Goal: Task Accomplishment & Management: Use online tool/utility

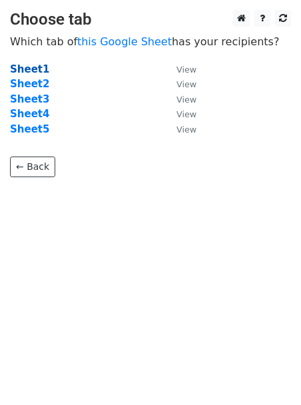
click at [27, 72] on strong "Sheet1" at bounding box center [29, 69] width 39 height 12
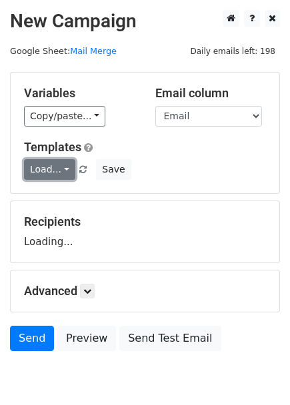
click at [63, 165] on link "Load..." at bounding box center [49, 169] width 51 height 21
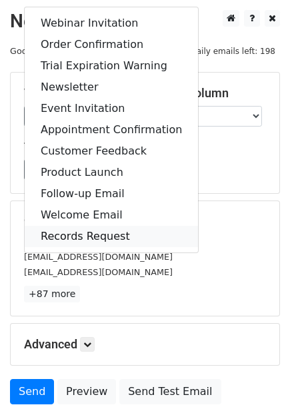
click at [79, 237] on link "Records Request" at bounding box center [111, 236] width 173 height 21
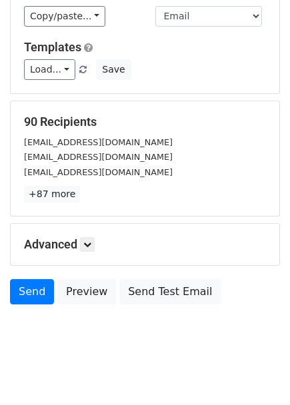
scroll to position [113, 0]
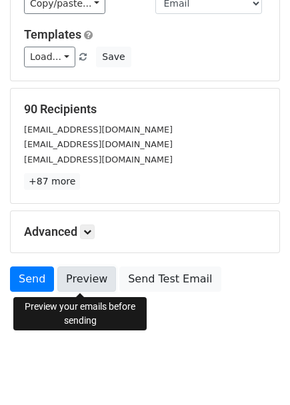
click at [83, 285] on link "Preview" at bounding box center [86, 279] width 59 height 25
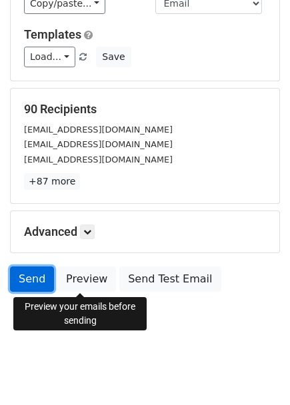
click at [37, 280] on link "Send" at bounding box center [32, 279] width 44 height 25
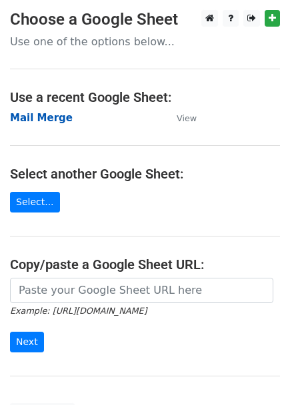
click at [37, 117] on strong "Mail Merge" at bounding box center [41, 118] width 63 height 12
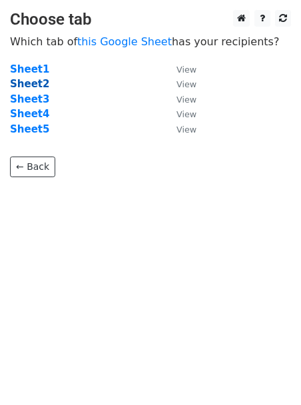
click at [33, 83] on strong "Sheet2" at bounding box center [29, 84] width 39 height 12
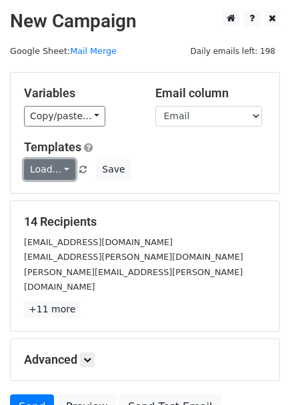
click at [47, 171] on link "Load..." at bounding box center [49, 169] width 51 height 21
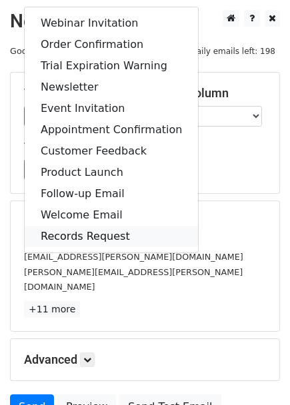
click at [67, 229] on link "Records Request" at bounding box center [111, 236] width 173 height 21
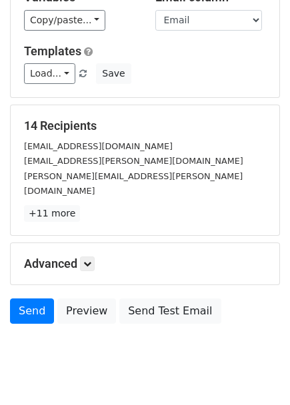
scroll to position [113, 0]
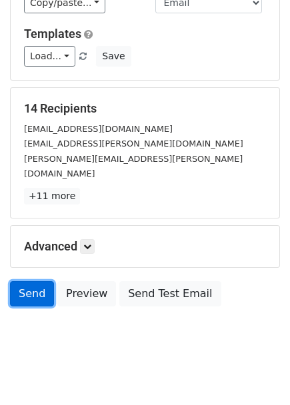
click at [27, 285] on link "Send" at bounding box center [32, 293] width 44 height 25
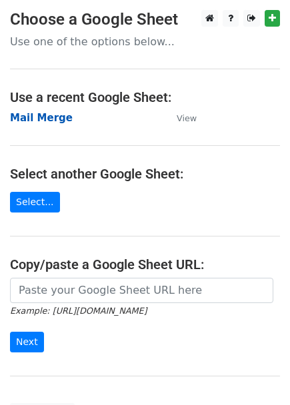
click at [57, 119] on strong "Mail Merge" at bounding box center [41, 118] width 63 height 12
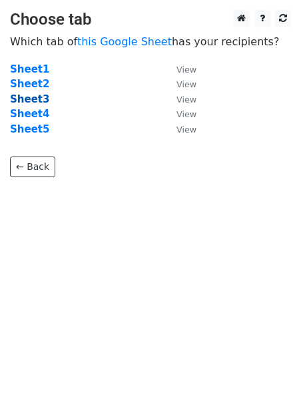
click at [33, 100] on strong "Sheet3" at bounding box center [29, 99] width 39 height 12
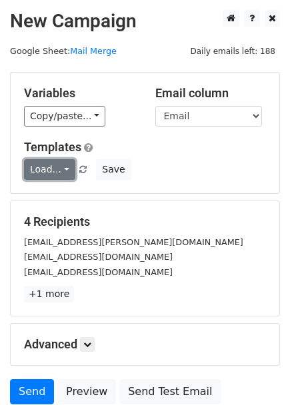
click at [53, 173] on link "Load..." at bounding box center [49, 169] width 51 height 21
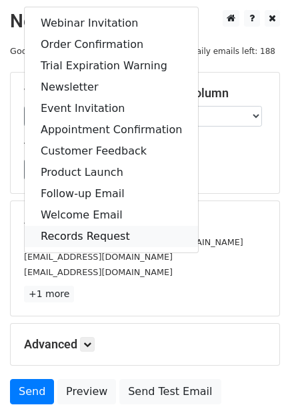
click at [73, 235] on link "Records Request" at bounding box center [111, 236] width 173 height 21
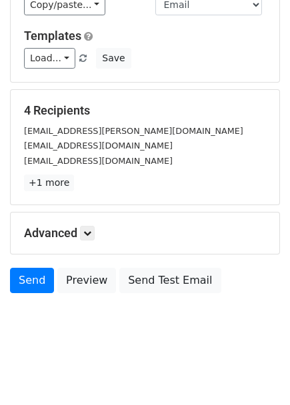
scroll to position [113, 0]
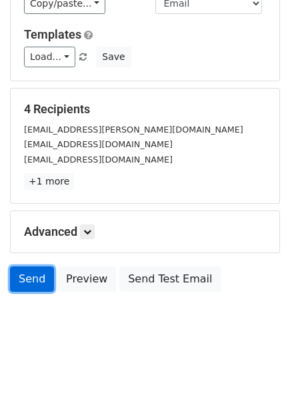
click at [33, 279] on link "Send" at bounding box center [32, 279] width 44 height 25
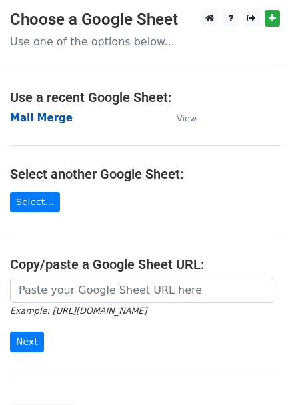
click at [53, 121] on strong "Mail Merge" at bounding box center [41, 118] width 63 height 12
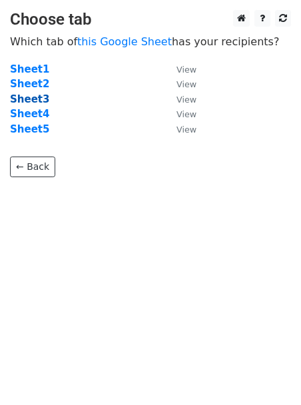
click at [31, 101] on strong "Sheet3" at bounding box center [29, 99] width 39 height 12
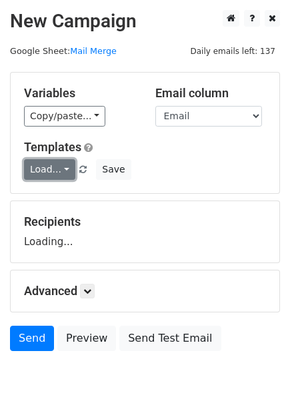
click at [49, 161] on link "Load..." at bounding box center [49, 169] width 51 height 21
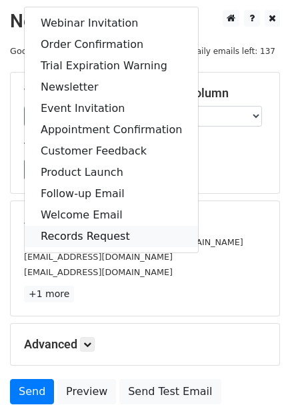
click at [54, 228] on link "Records Request" at bounding box center [111, 236] width 173 height 21
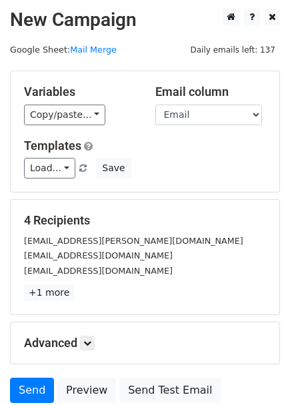
scroll to position [113, 0]
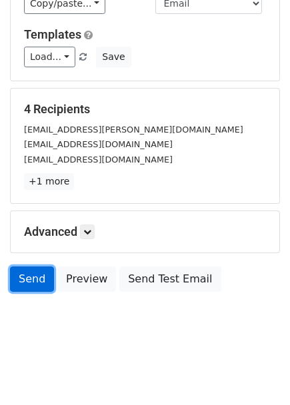
click at [26, 281] on link "Send" at bounding box center [32, 279] width 44 height 25
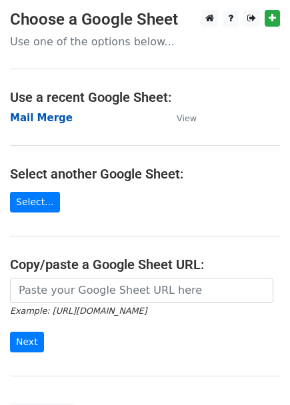
click at [41, 121] on strong "Mail Merge" at bounding box center [41, 118] width 63 height 12
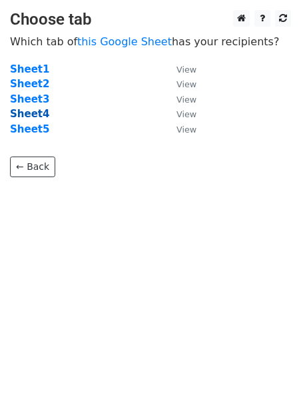
click at [31, 113] on strong "Sheet4" at bounding box center [29, 114] width 39 height 12
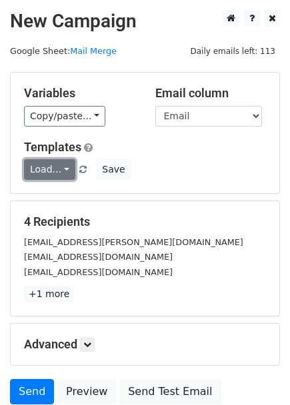
click at [54, 169] on link "Load..." at bounding box center [49, 169] width 51 height 21
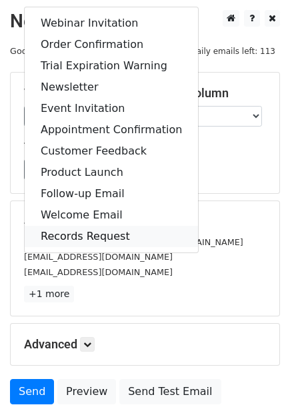
click at [70, 238] on link "Records Request" at bounding box center [111, 236] width 173 height 21
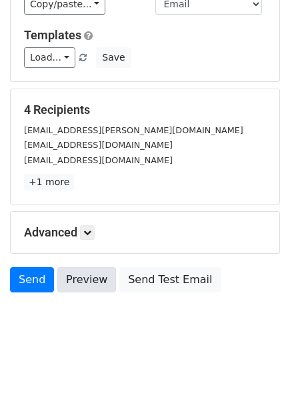
scroll to position [113, 0]
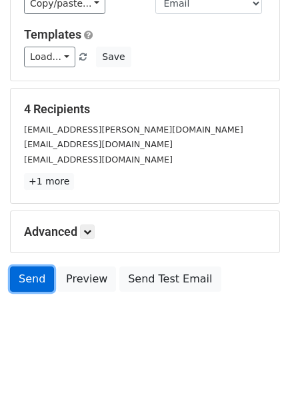
click at [29, 281] on link "Send" at bounding box center [32, 279] width 44 height 25
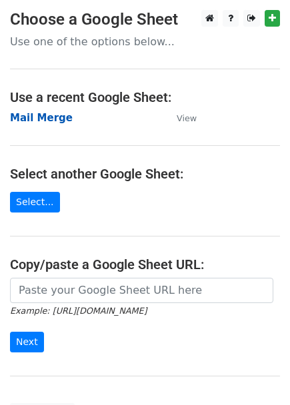
click at [46, 117] on strong "Mail Merge" at bounding box center [41, 118] width 63 height 12
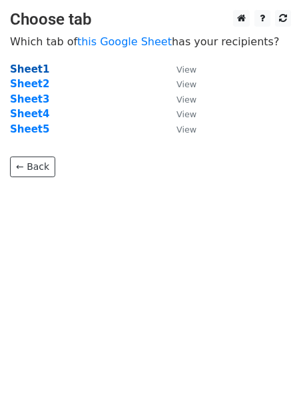
click at [32, 65] on strong "Sheet1" at bounding box center [29, 69] width 39 height 12
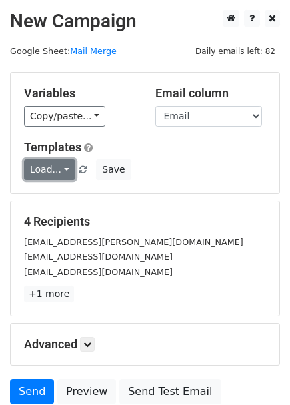
click at [53, 167] on link "Load..." at bounding box center [49, 169] width 51 height 21
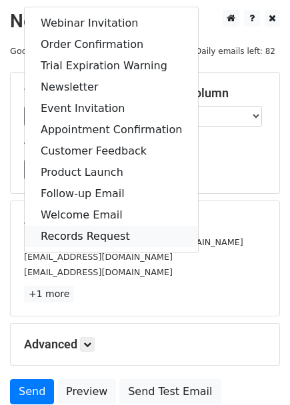
click at [60, 227] on link "Records Request" at bounding box center [111, 236] width 173 height 21
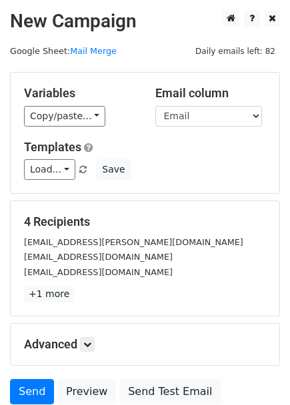
scroll to position [113, 0]
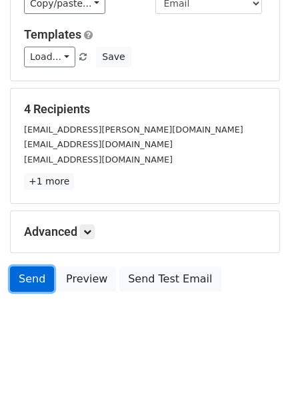
click at [26, 281] on link "Send" at bounding box center [32, 279] width 44 height 25
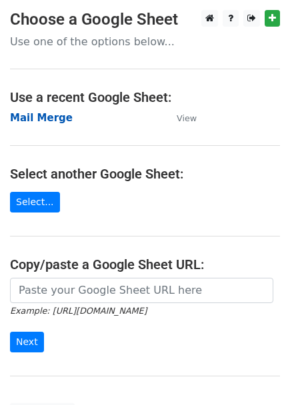
click at [40, 119] on strong "Mail Merge" at bounding box center [41, 118] width 63 height 12
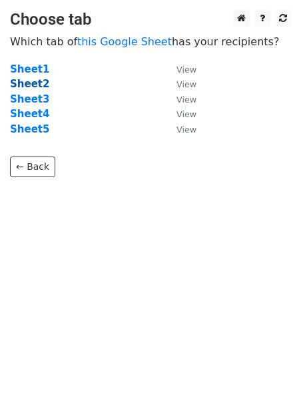
click at [27, 86] on strong "Sheet2" at bounding box center [29, 84] width 39 height 12
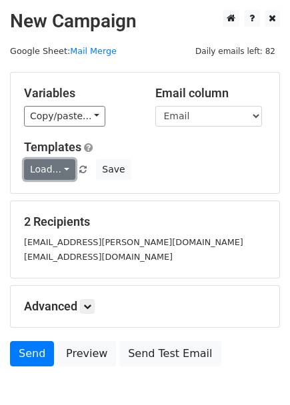
click at [52, 173] on link "Load..." at bounding box center [49, 169] width 51 height 21
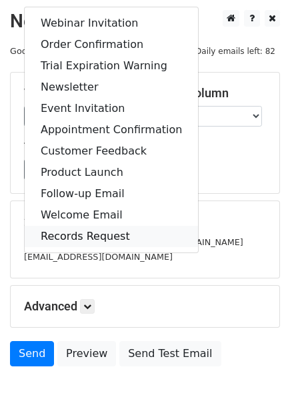
click at [65, 236] on link "Records Request" at bounding box center [111, 236] width 173 height 21
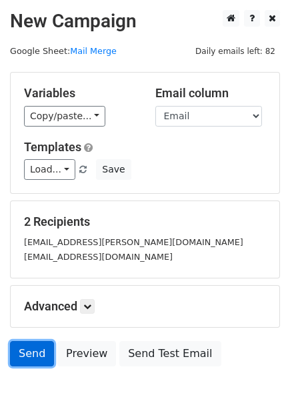
click at [33, 347] on link "Send" at bounding box center [32, 353] width 44 height 25
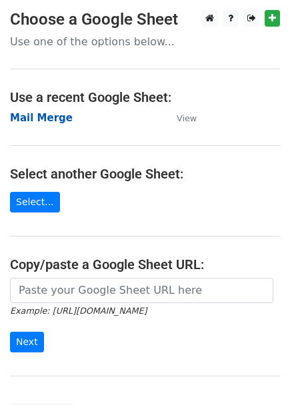
click at [47, 119] on strong "Mail Merge" at bounding box center [41, 118] width 63 height 12
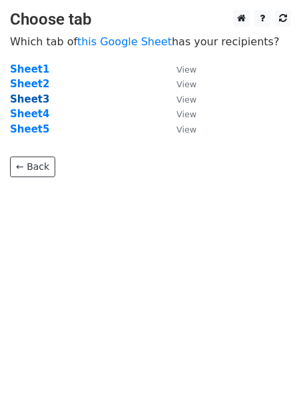
click at [27, 99] on strong "Sheet3" at bounding box center [29, 99] width 39 height 12
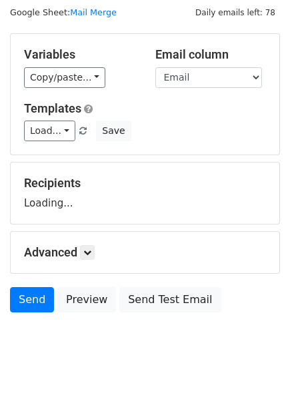
scroll to position [59, 0]
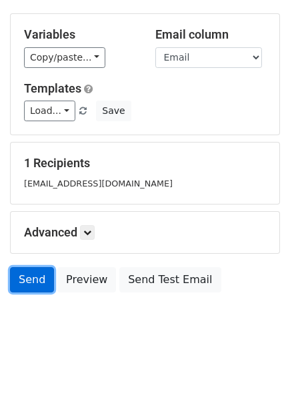
click at [23, 281] on link "Send" at bounding box center [32, 279] width 44 height 25
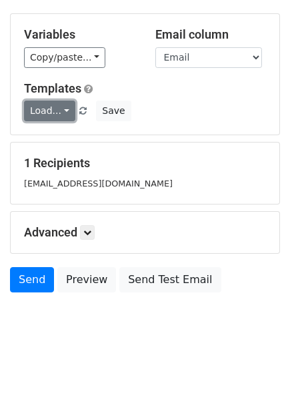
click at [58, 113] on link "Load..." at bounding box center [49, 111] width 51 height 21
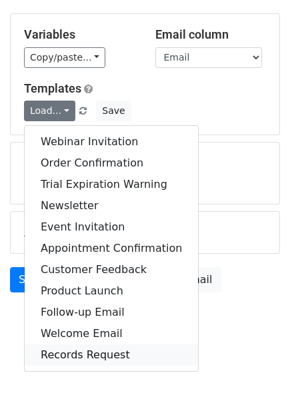
click at [95, 353] on link "Records Request" at bounding box center [111, 355] width 173 height 21
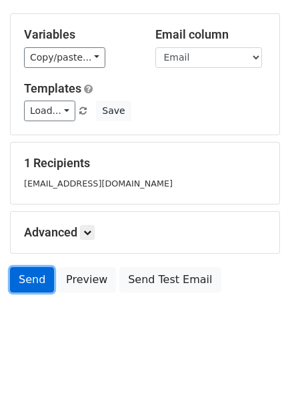
click at [31, 283] on link "Send" at bounding box center [32, 279] width 44 height 25
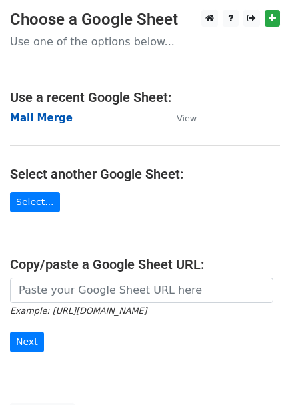
click at [49, 117] on strong "Mail Merge" at bounding box center [41, 118] width 63 height 12
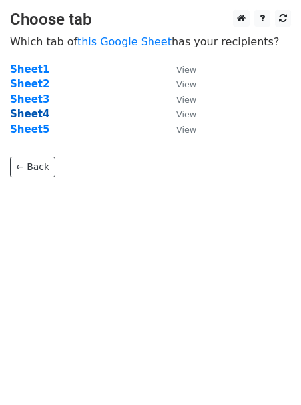
click at [20, 111] on strong "Sheet4" at bounding box center [29, 114] width 39 height 12
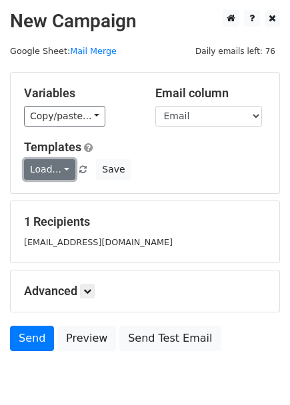
click at [54, 171] on link "Load..." at bounding box center [49, 169] width 51 height 21
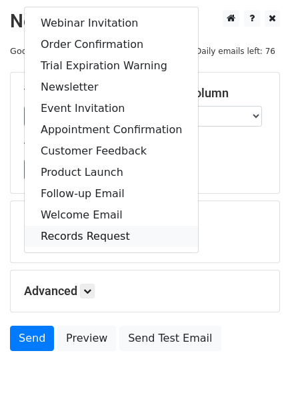
click at [56, 237] on link "Records Request" at bounding box center [111, 236] width 173 height 21
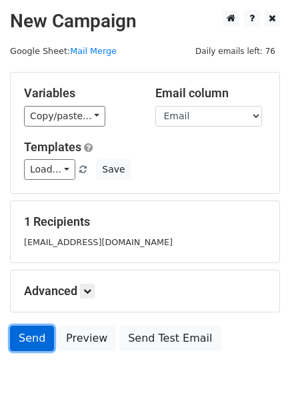
click at [29, 343] on link "Send" at bounding box center [32, 338] width 44 height 25
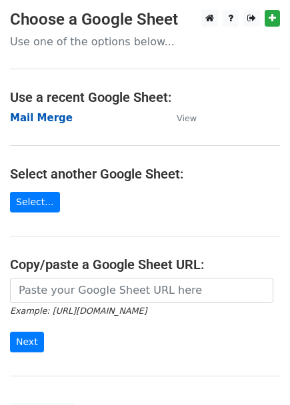
click at [37, 119] on strong "Mail Merge" at bounding box center [41, 118] width 63 height 12
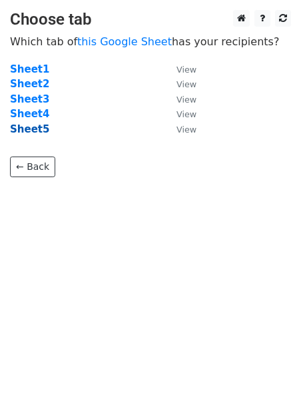
click at [22, 131] on strong "Sheet5" at bounding box center [29, 129] width 39 height 12
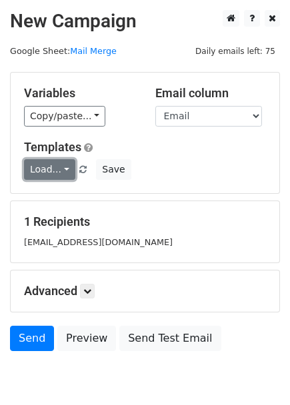
click at [57, 170] on link "Load..." at bounding box center [49, 169] width 51 height 21
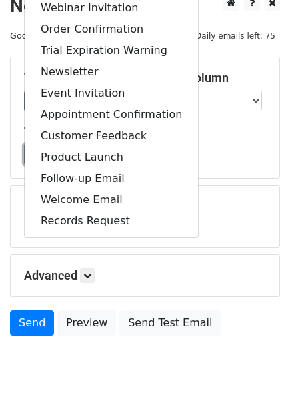
scroll to position [59, 0]
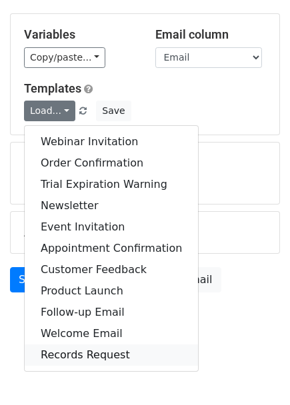
click at [89, 354] on link "Records Request" at bounding box center [111, 355] width 173 height 21
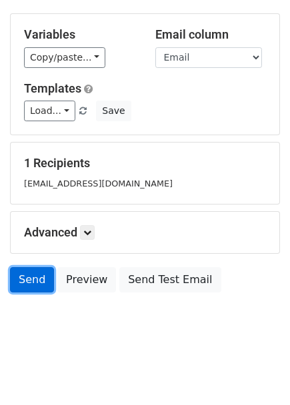
click at [27, 281] on link "Send" at bounding box center [32, 279] width 44 height 25
